Goal: Task Accomplishment & Management: Manage account settings

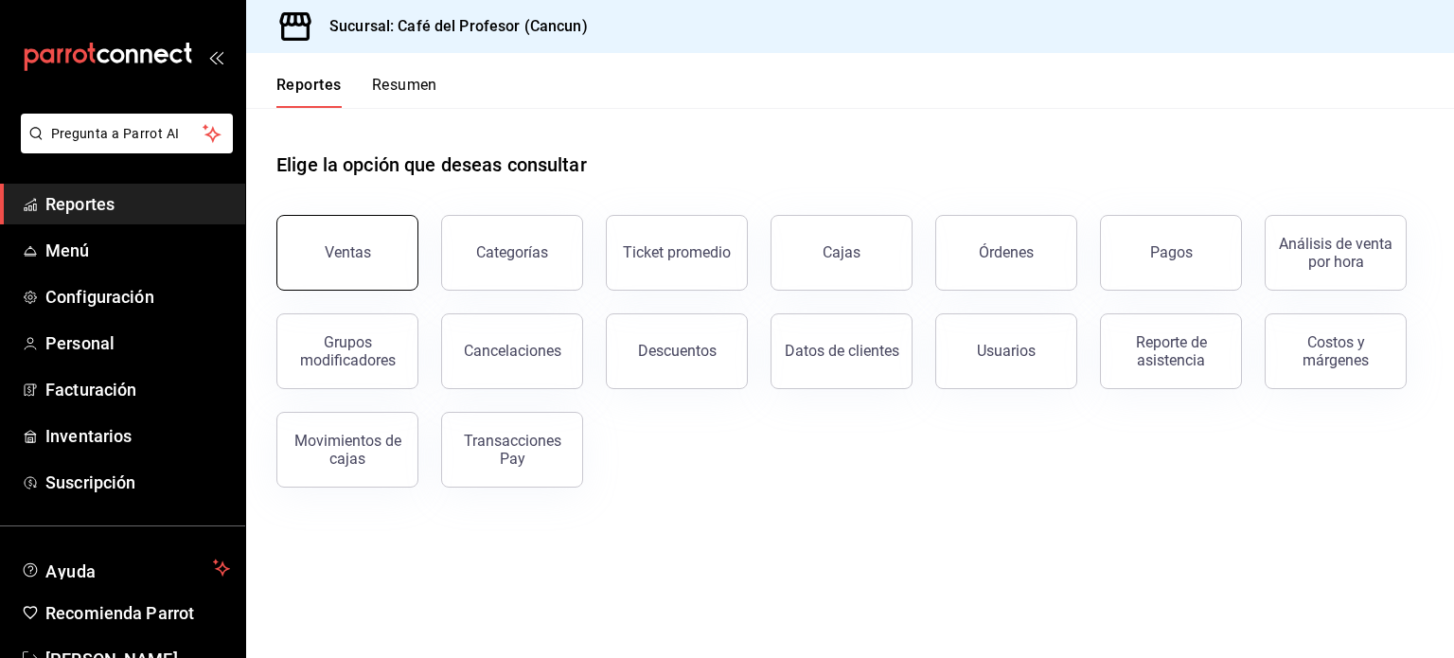
click at [337, 264] on button "Ventas" at bounding box center [347, 253] width 142 height 76
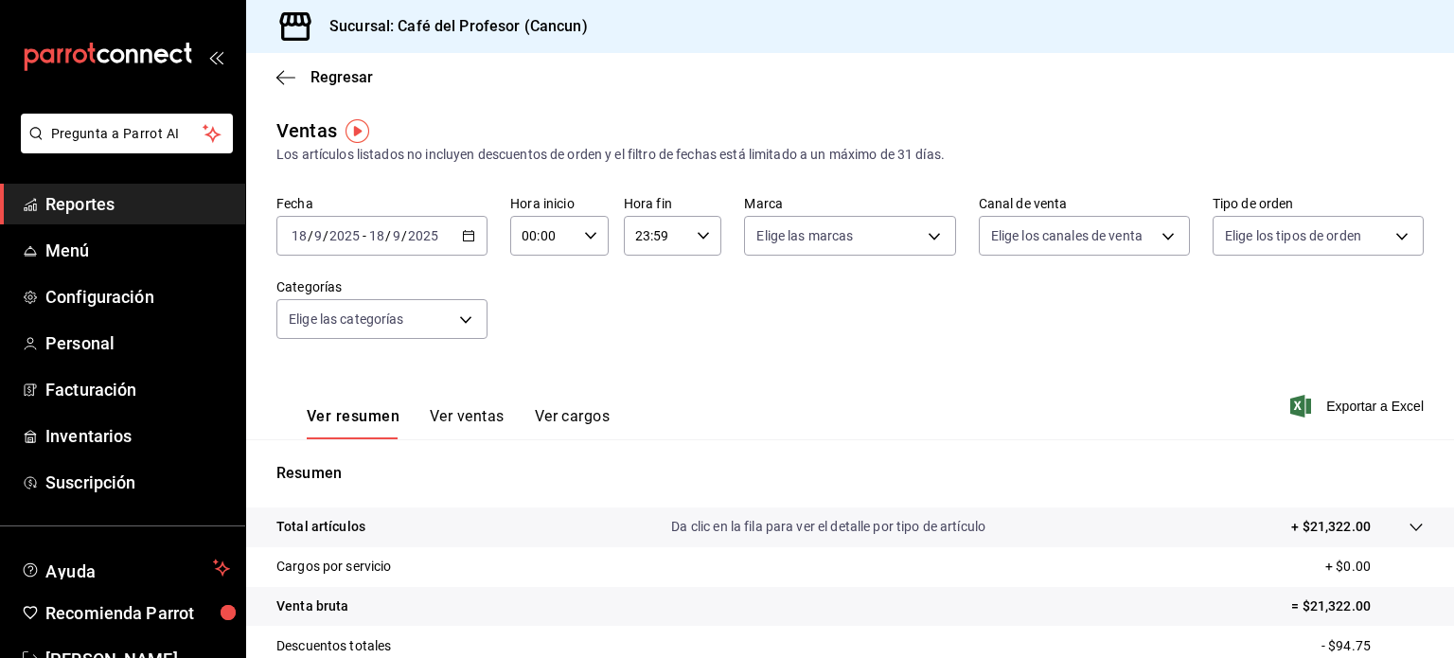
click at [485, 418] on button "Ver ventas" at bounding box center [467, 423] width 75 height 32
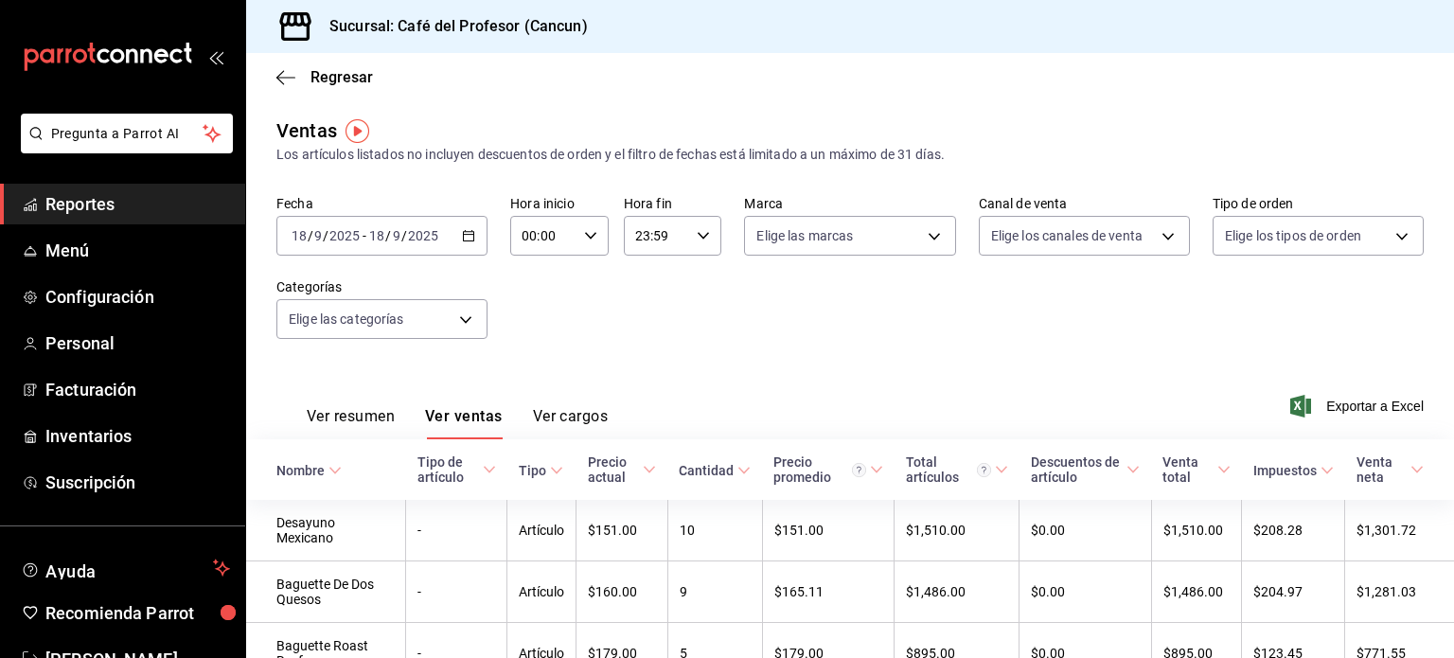
click at [96, 204] on span "Reportes" at bounding box center [137, 204] width 185 height 26
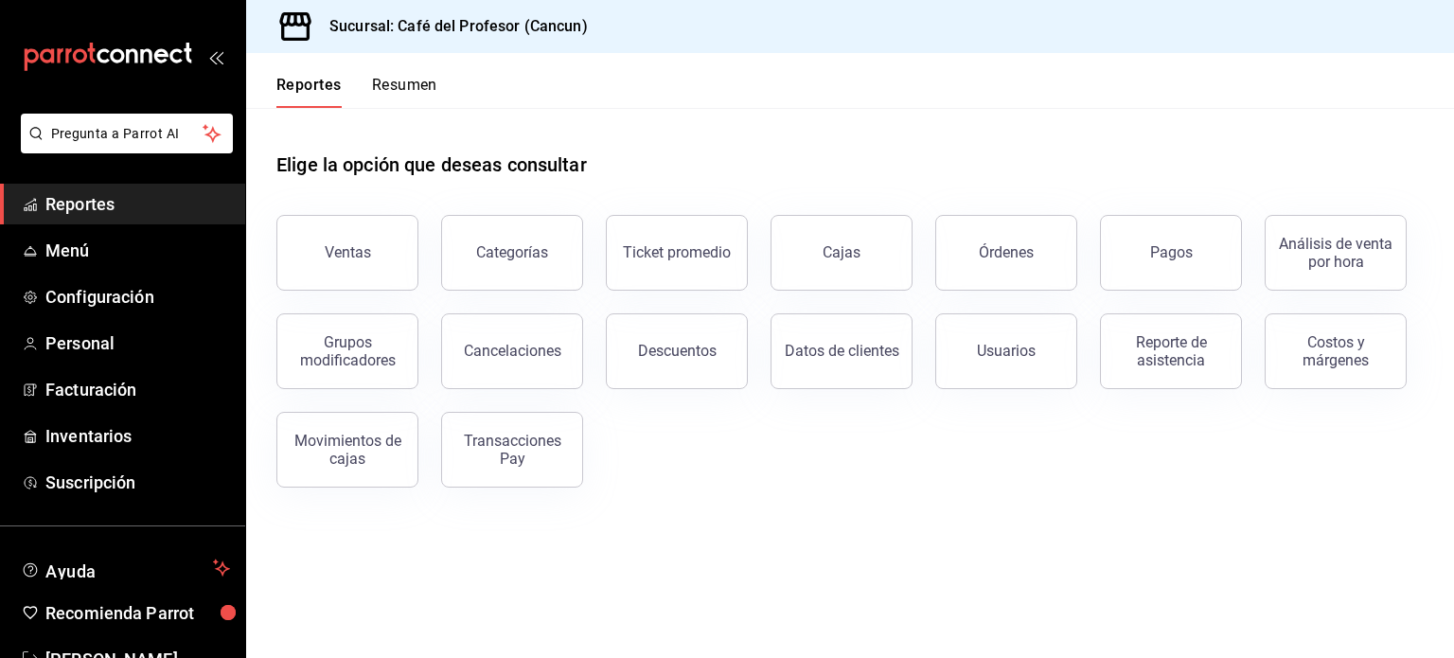
click at [385, 83] on button "Resumen" at bounding box center [404, 92] width 65 height 32
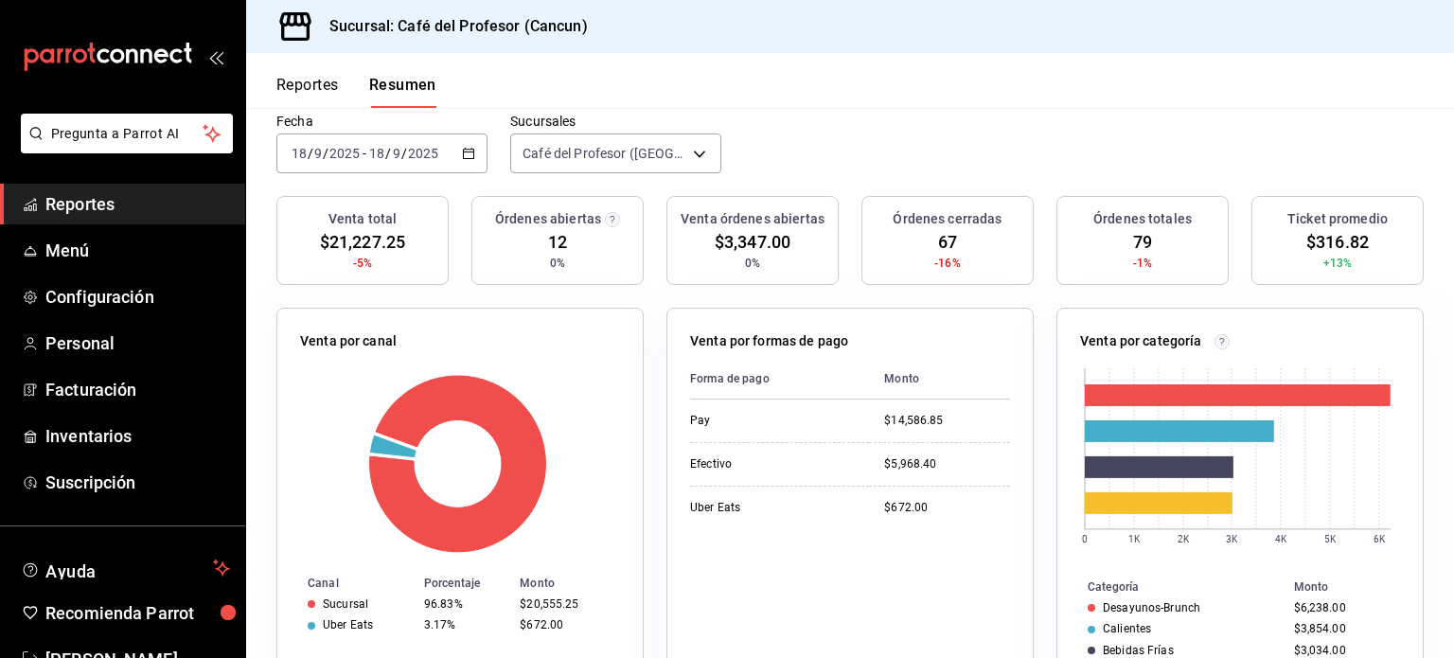
scroll to position [56, 0]
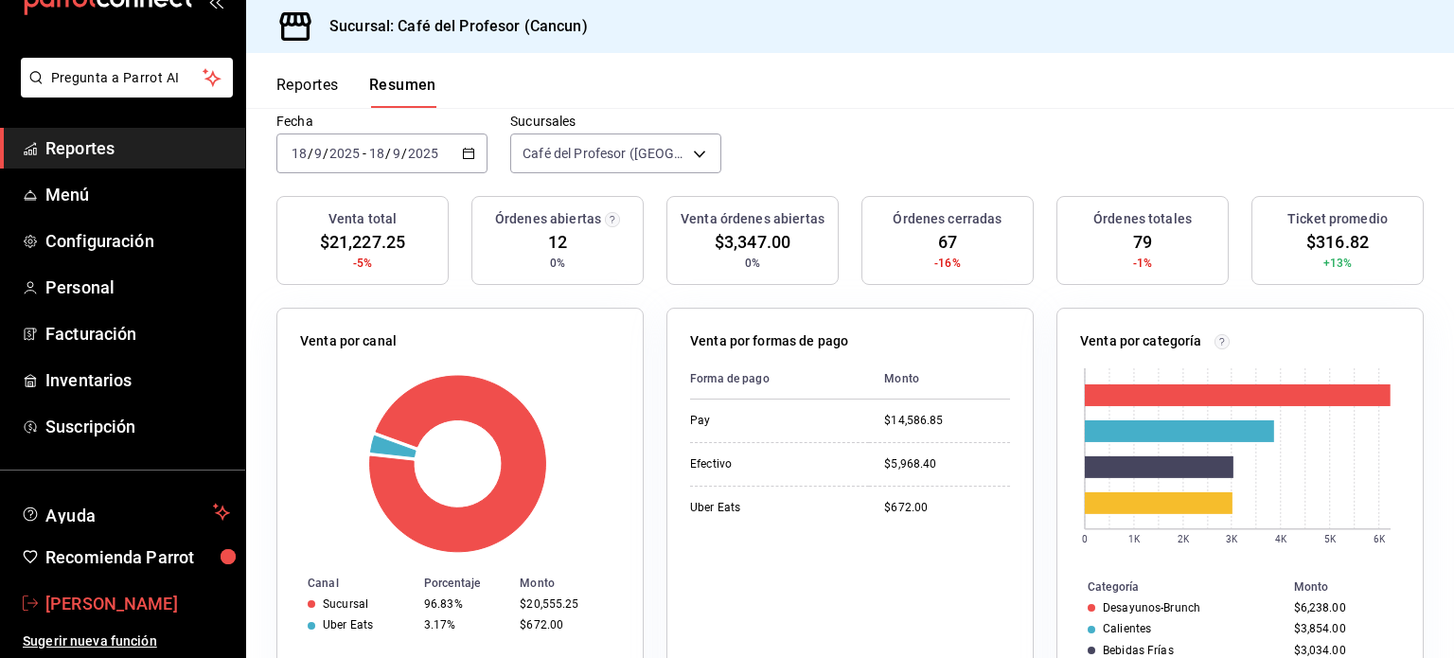
click at [139, 599] on span "Mariela Gonzalez Contreras" at bounding box center [137, 604] width 185 height 26
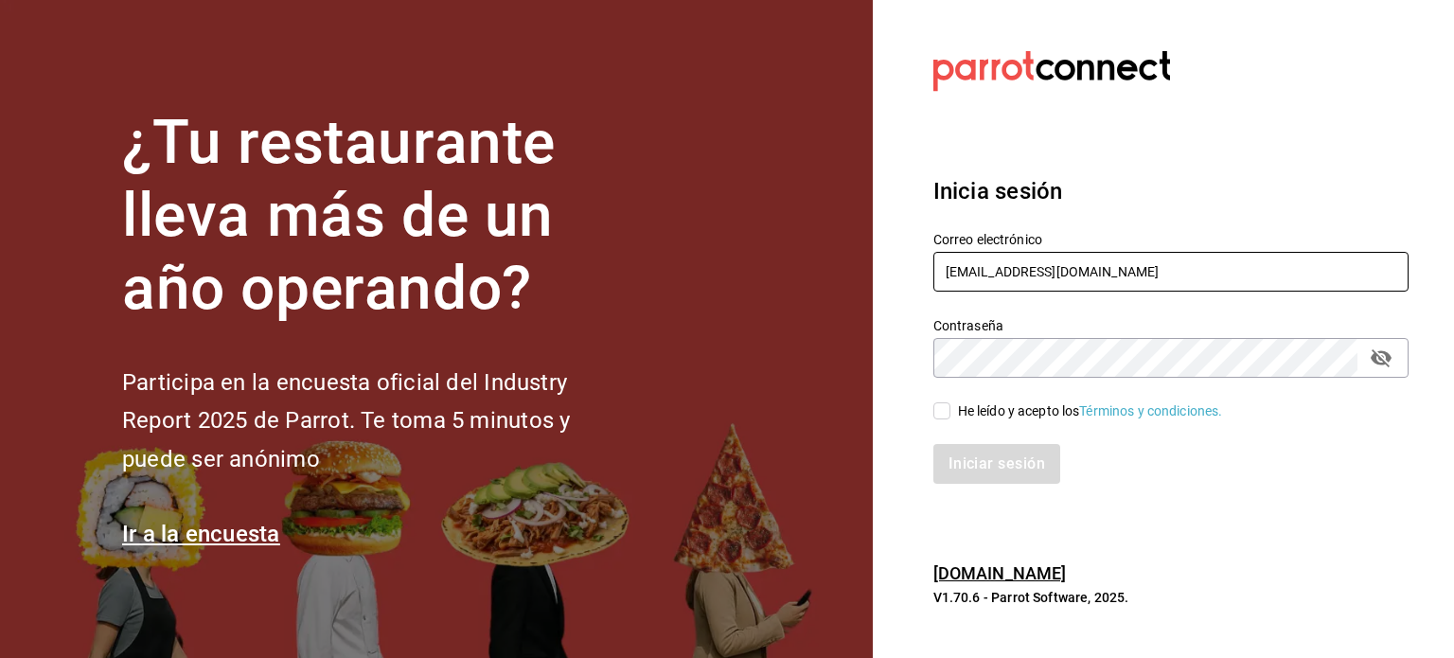
click at [1264, 274] on input "makys202@gmail.com" at bounding box center [1171, 272] width 475 height 40
type input "operacioncocina@cafedelprofesor.mx"
click at [949, 407] on input "He leído y acepto los Términos y condiciones." at bounding box center [942, 410] width 17 height 17
checkbox input "true"
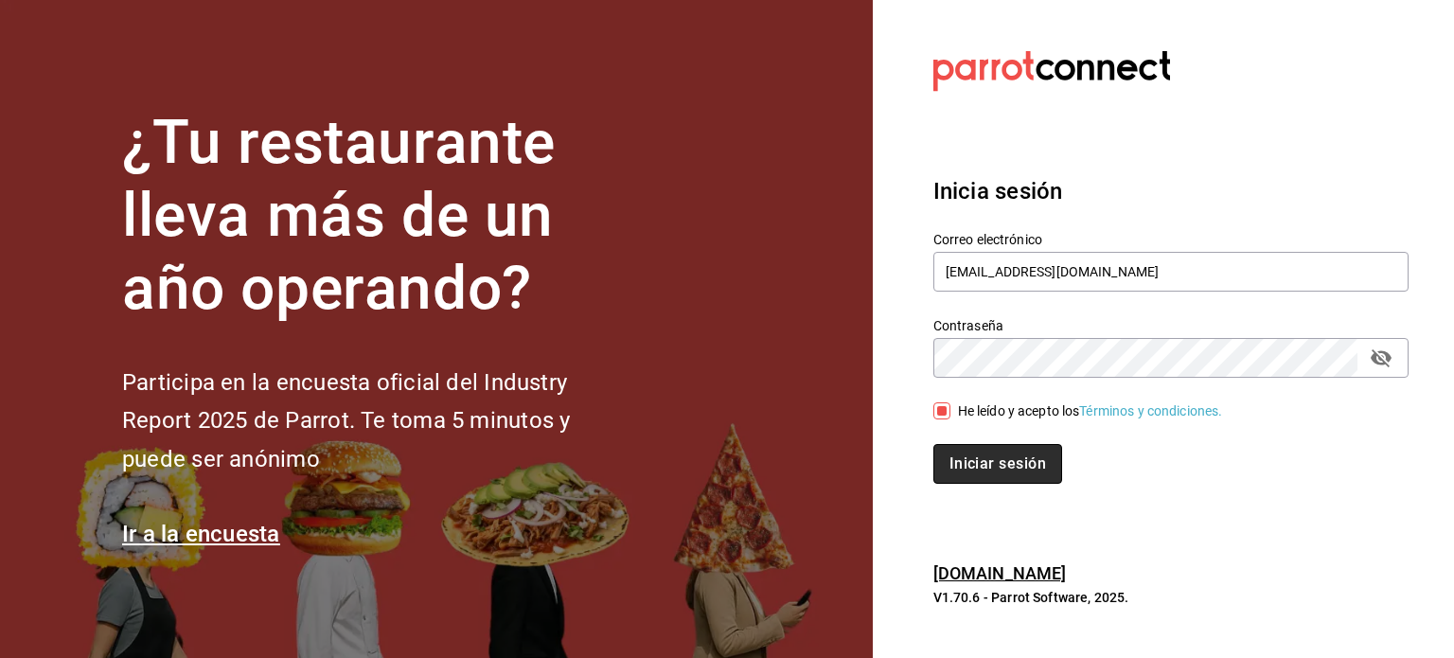
click at [967, 455] on button "Iniciar sesión" at bounding box center [998, 464] width 129 height 40
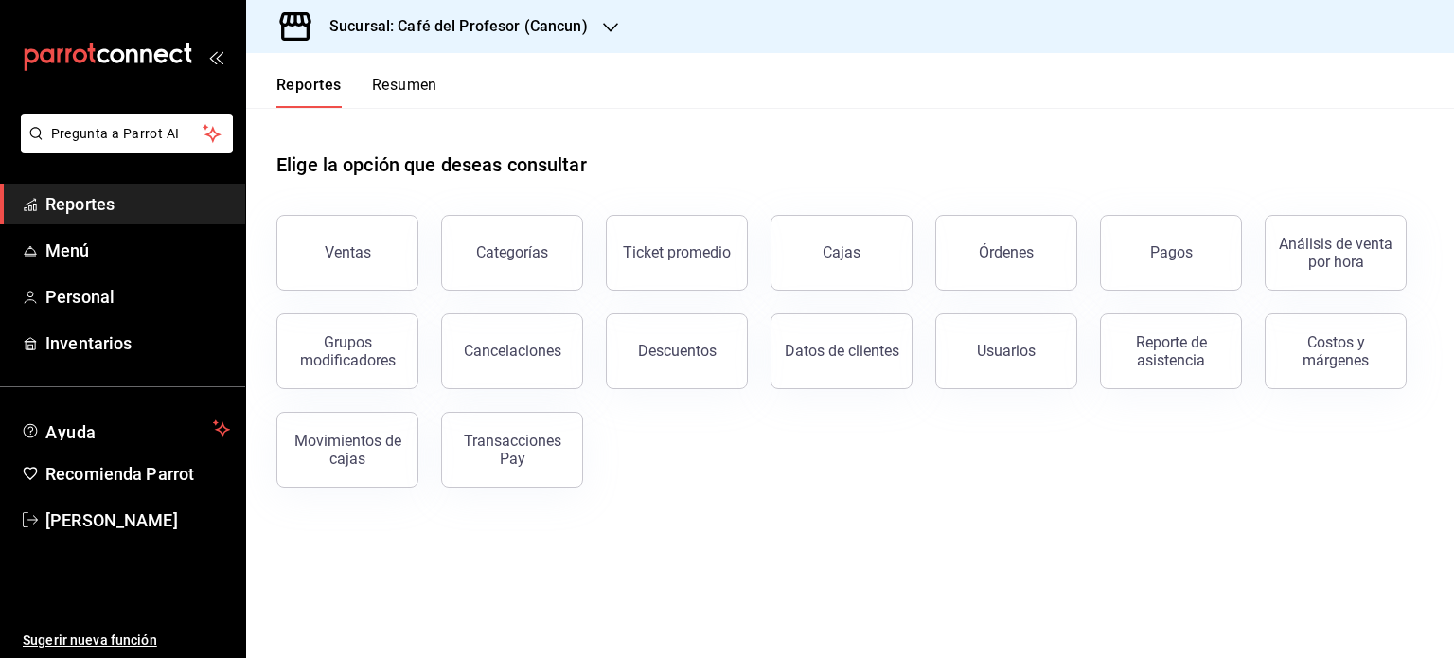
click at [603, 28] on icon "button" at bounding box center [610, 27] width 15 height 15
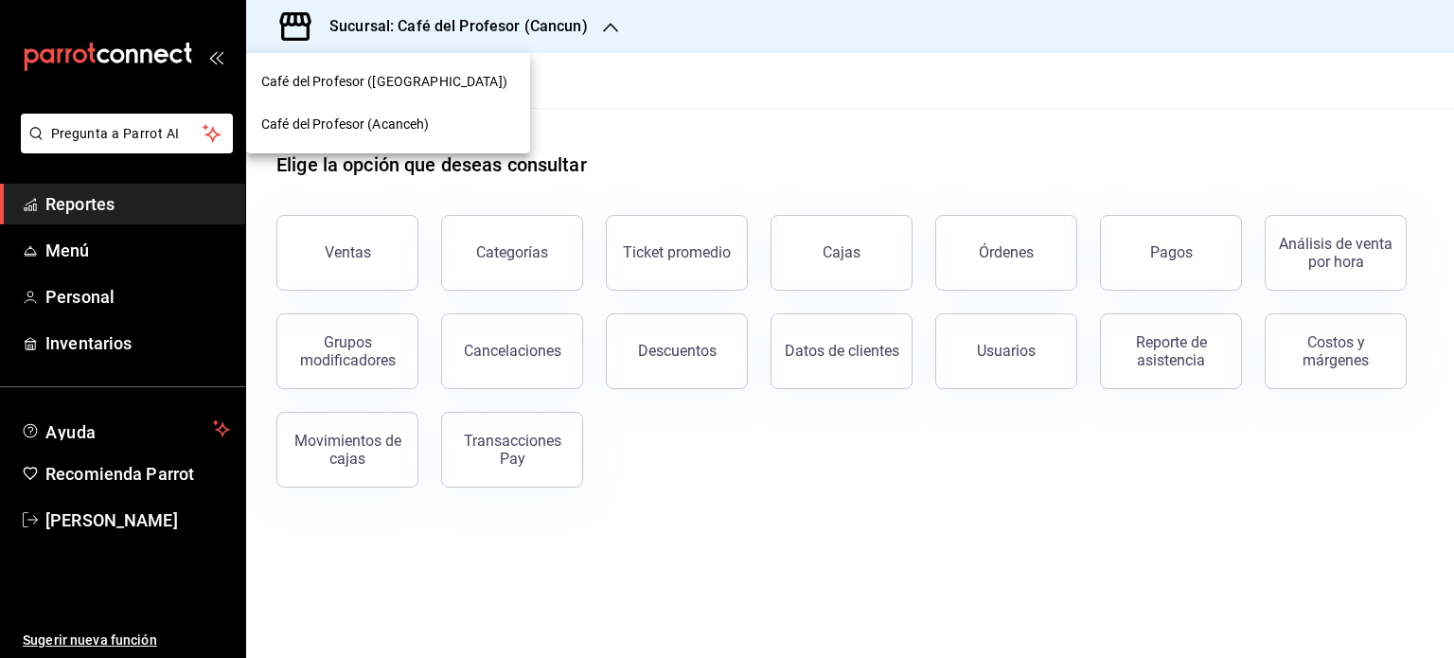
click at [435, 128] on div "Café del Profesor (Acanceh)" at bounding box center [388, 125] width 254 height 20
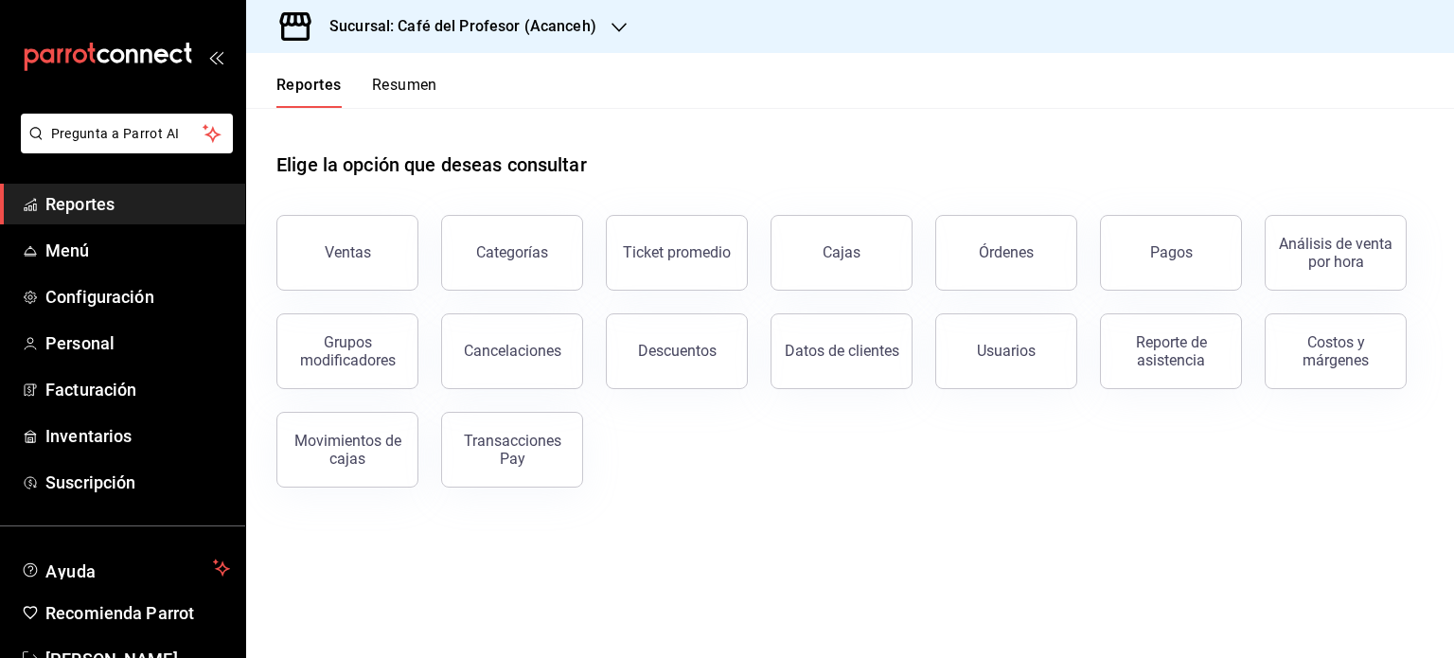
click at [431, 86] on button "Resumen" at bounding box center [404, 92] width 65 height 32
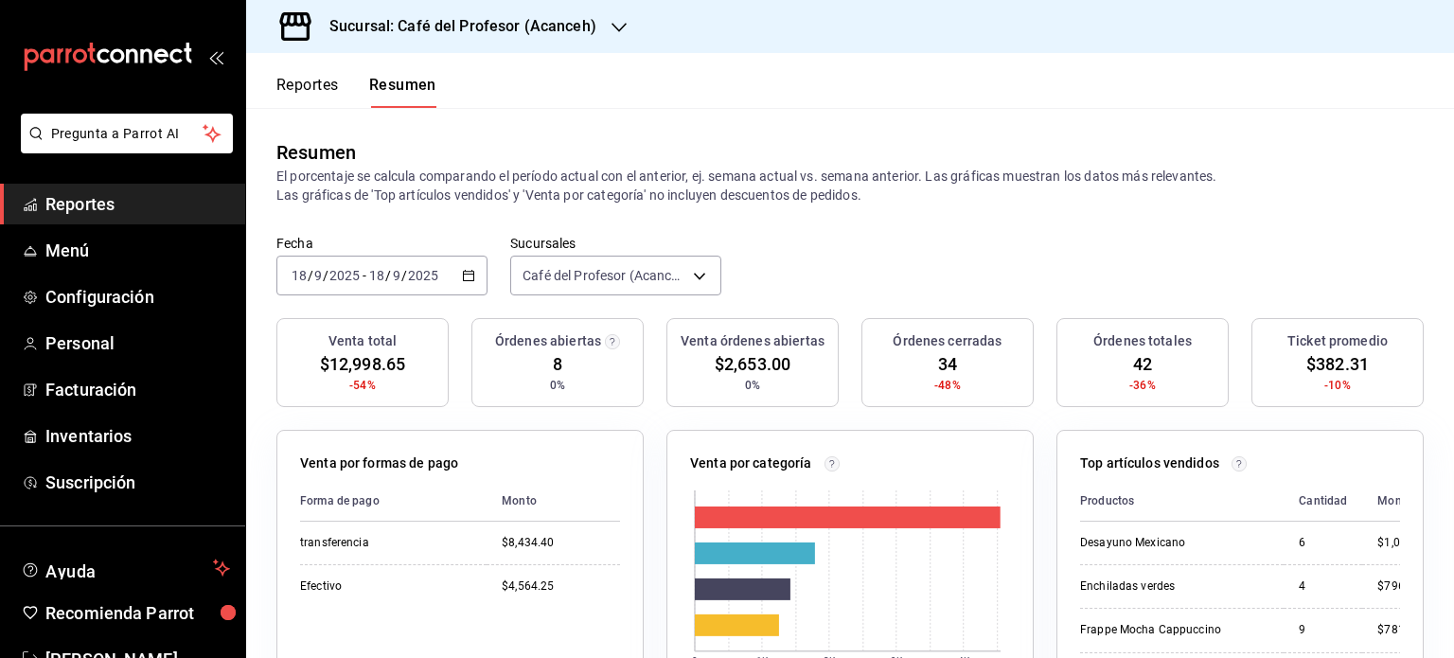
click at [604, 29] on div "Sucursal: Café del Profesor (Acanceh)" at bounding box center [447, 26] width 373 height 53
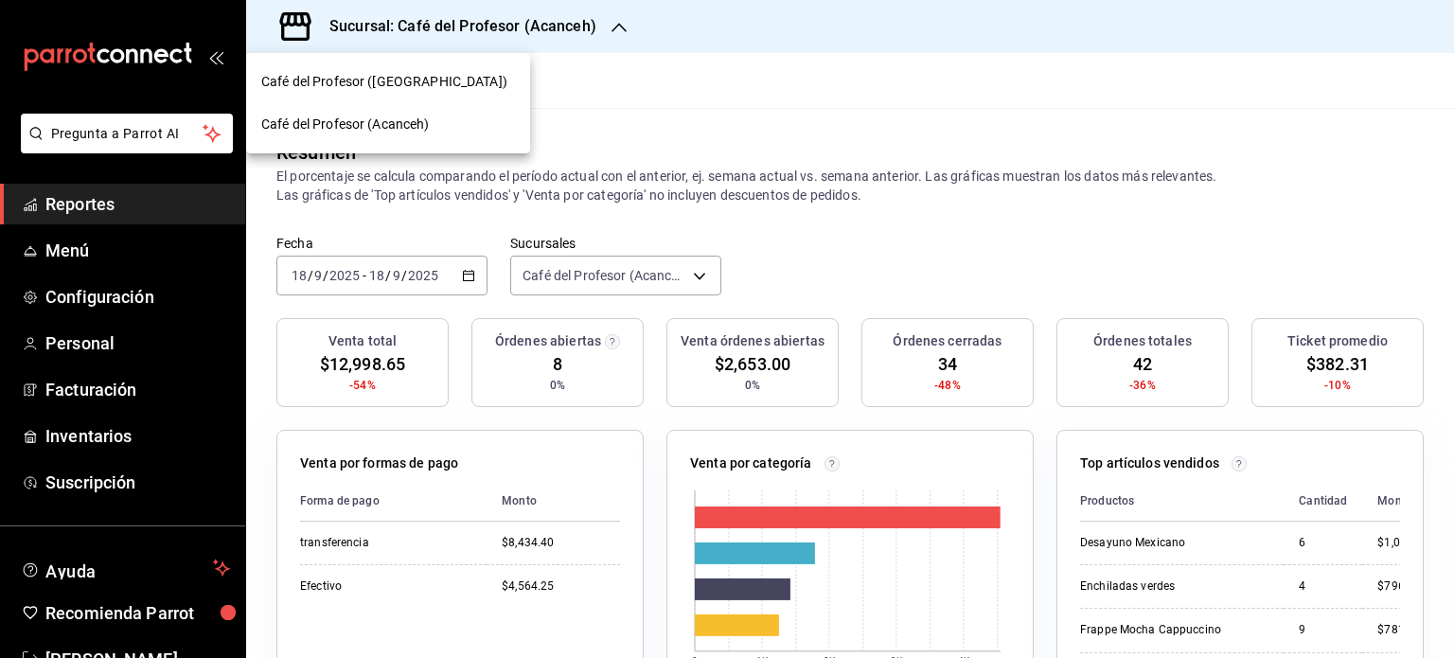
click at [452, 84] on div "Café del Profesor ([GEOGRAPHIC_DATA])" at bounding box center [388, 82] width 254 height 20
